Goal: Find specific page/section: Find specific page/section

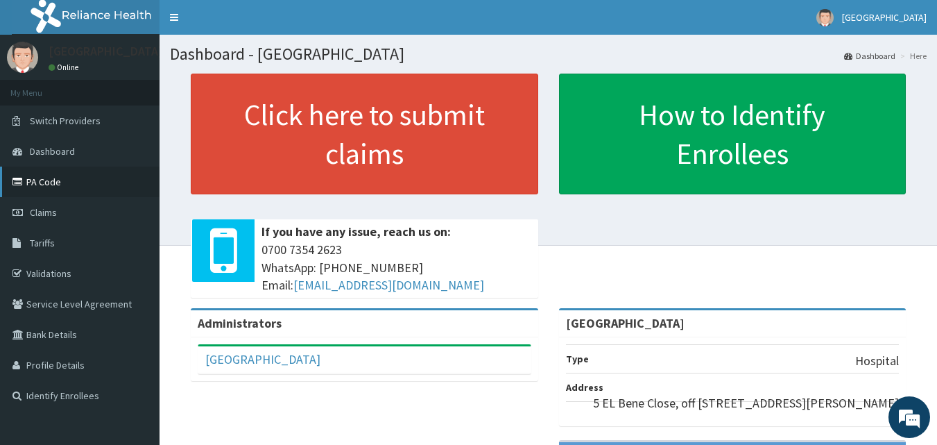
click at [74, 177] on link "PA Code" at bounding box center [80, 181] width 160 height 31
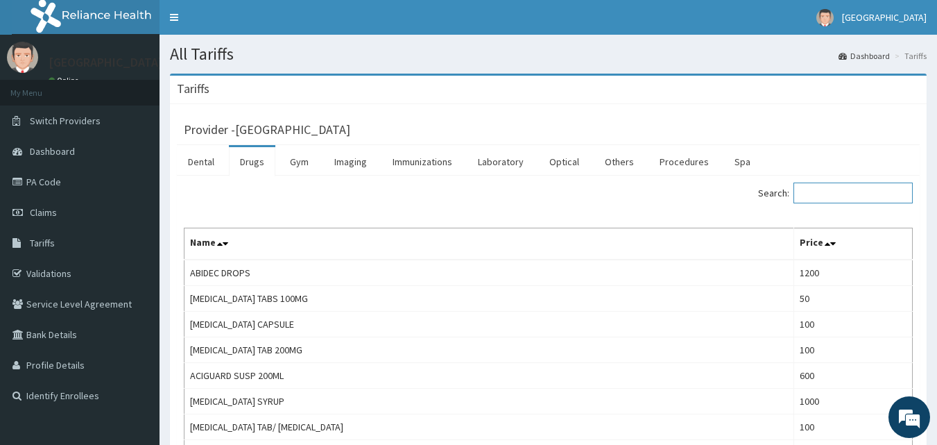
click at [831, 197] on input "Search:" at bounding box center [852, 192] width 119 height 21
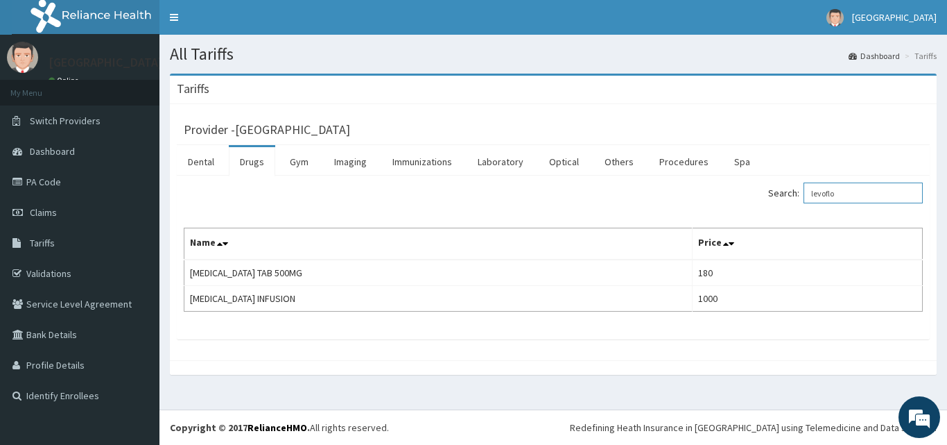
type input "levoflo"
